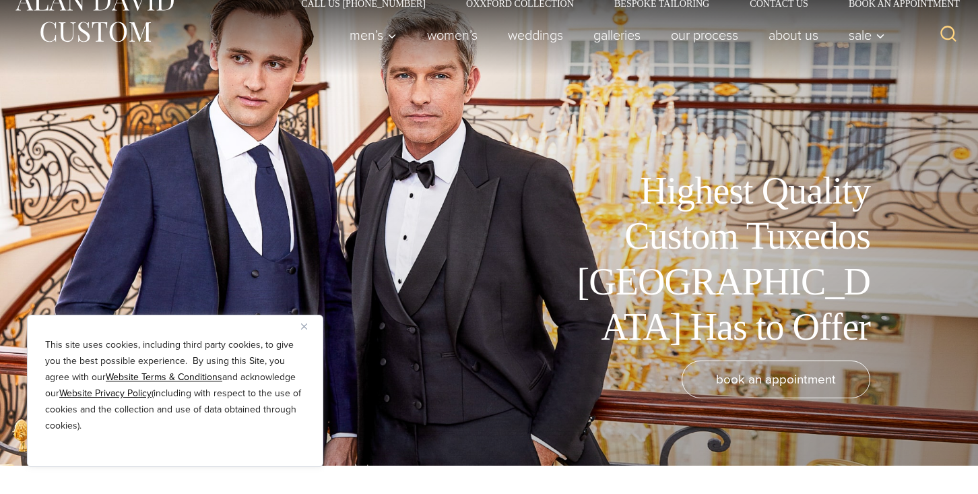
scroll to position [31, 0]
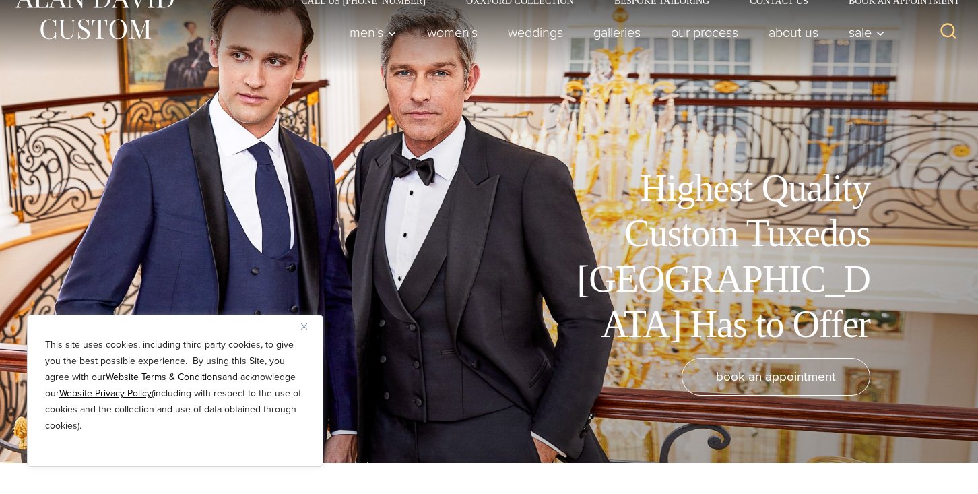
click at [306, 331] on button "Close" at bounding box center [309, 326] width 16 height 16
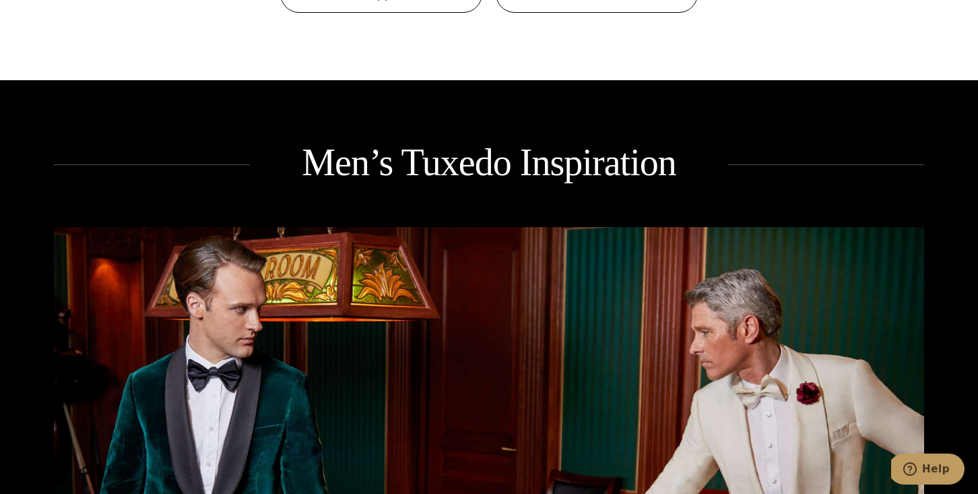
scroll to position [1773, 0]
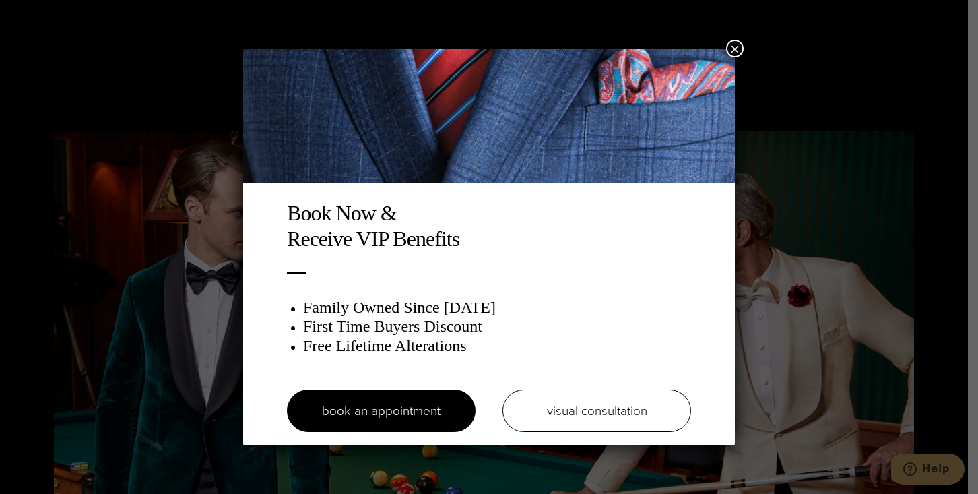
click at [735, 49] on button "×" at bounding box center [735, 49] width 18 height 18
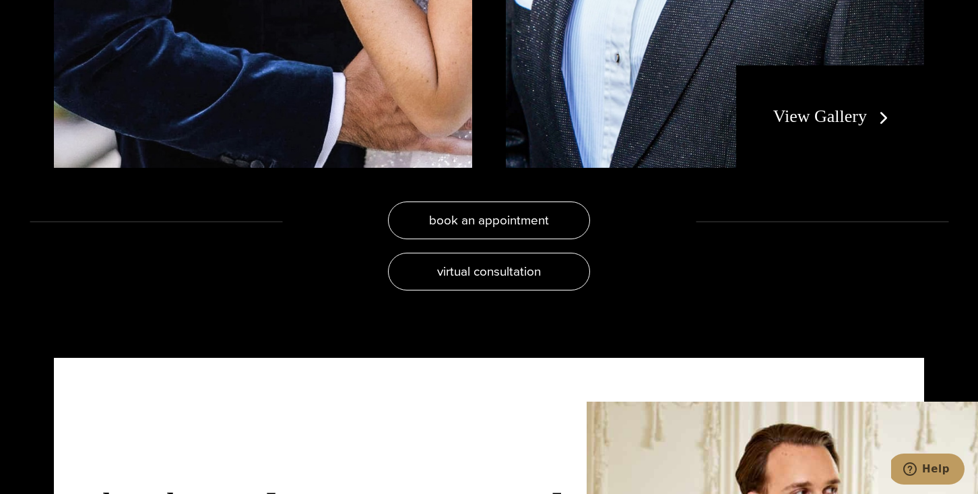
scroll to position [2822, 0]
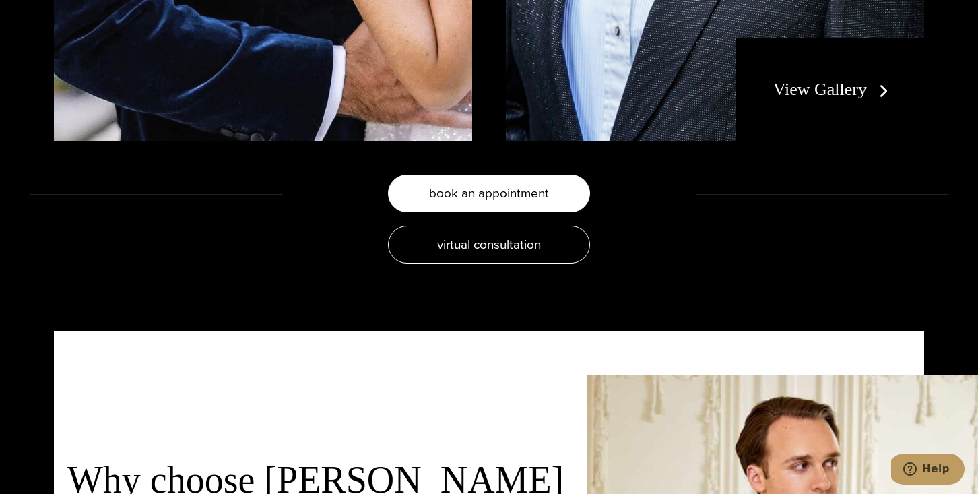
click at [532, 202] on link "book an appointment" at bounding box center [489, 193] width 202 height 38
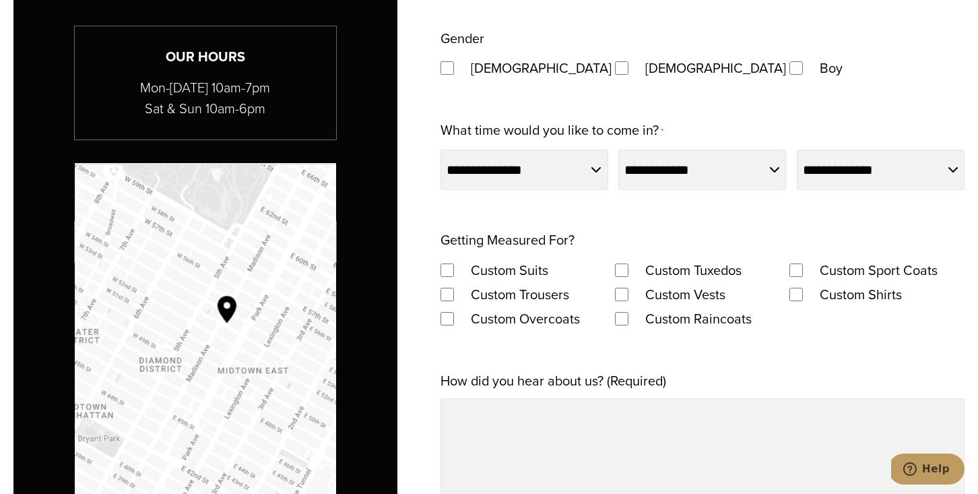
scroll to position [1179, 0]
